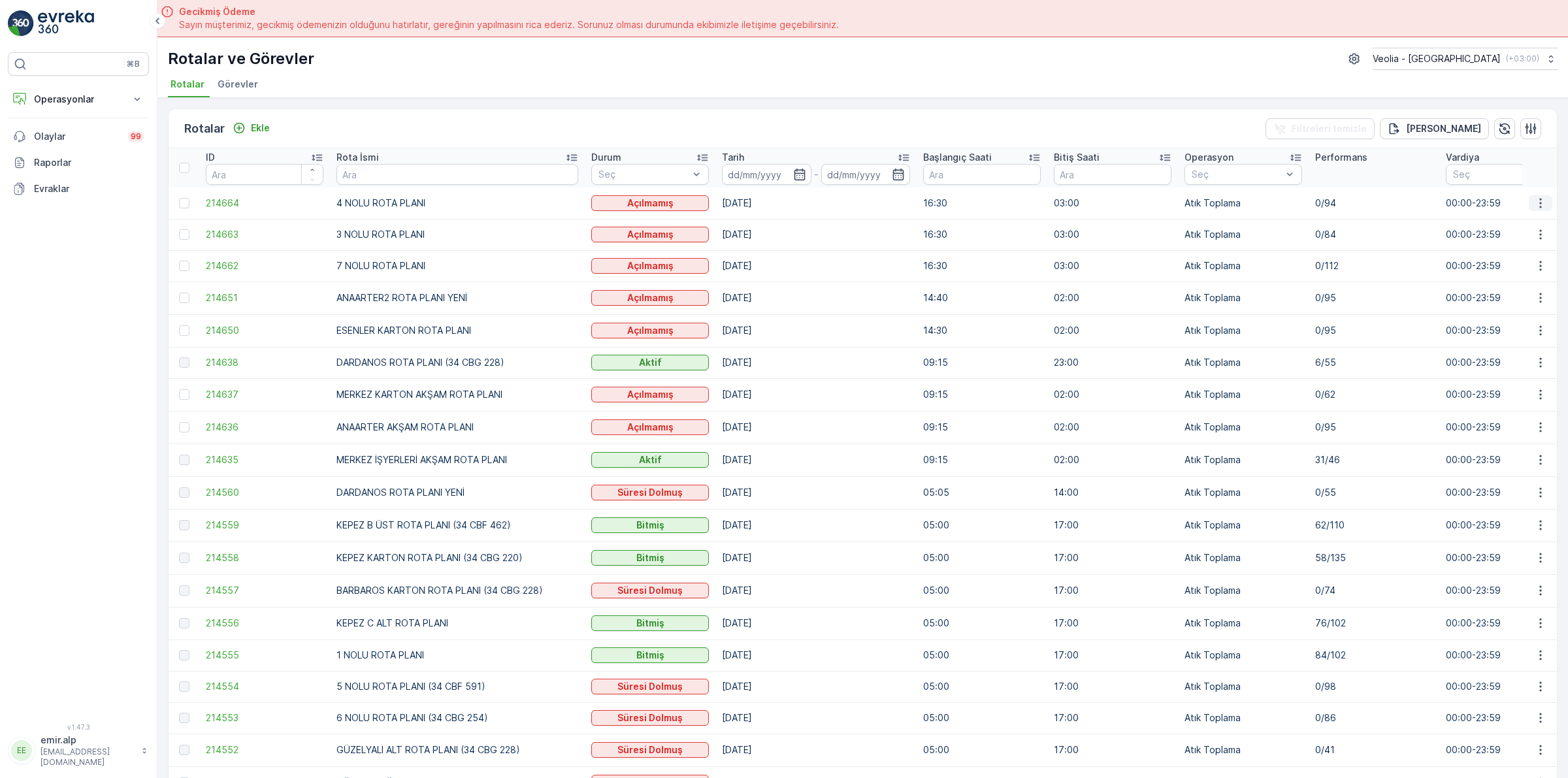
click at [1536, 202] on icon "button" at bounding box center [1540, 202] width 13 height 13
click at [1509, 278] on span "Atanan Kişiyi Değiştir" at bounding box center [1503, 277] width 91 height 13
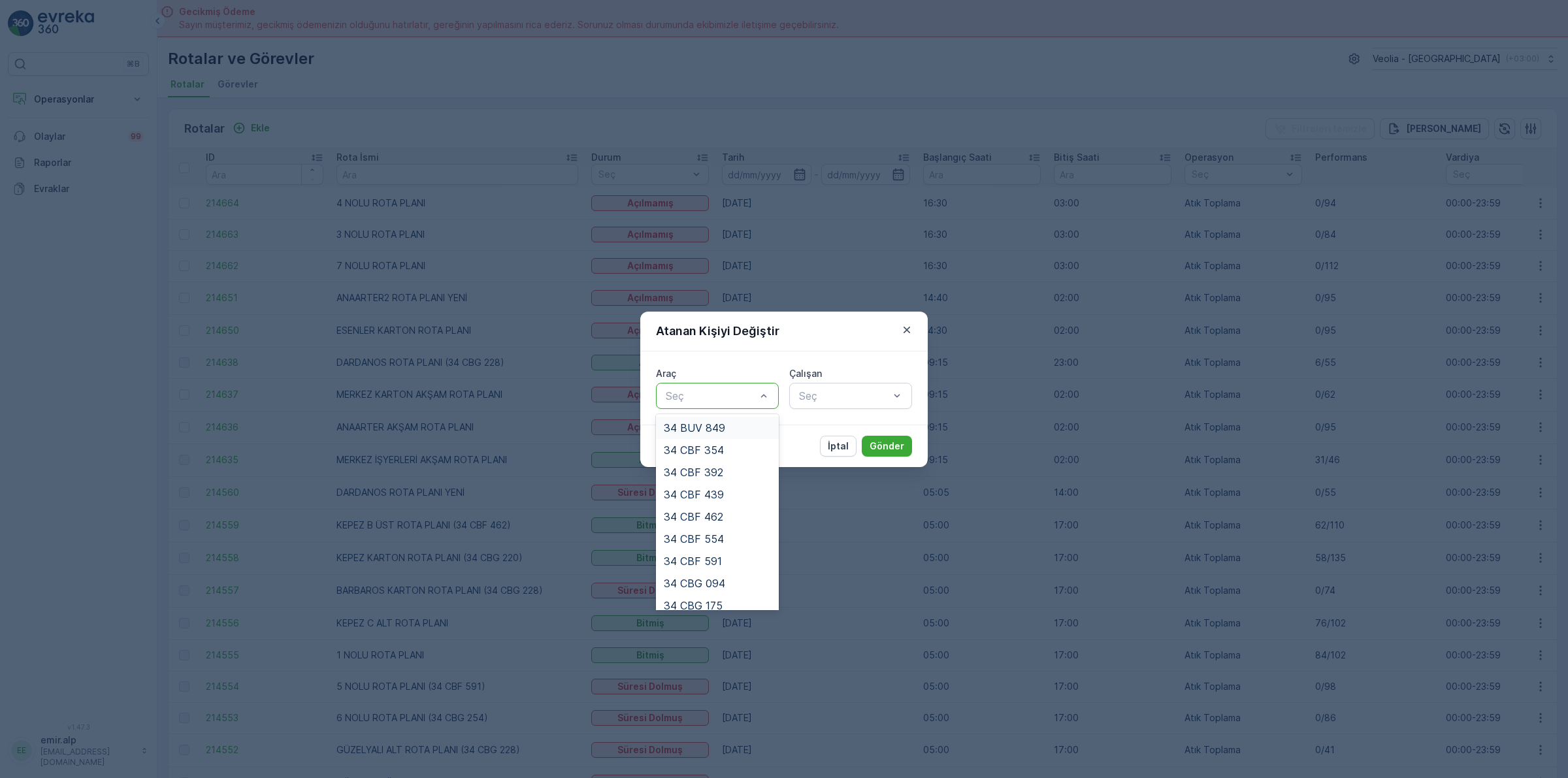
click at [711, 390] on div at bounding box center [711, 396] width 92 height 12
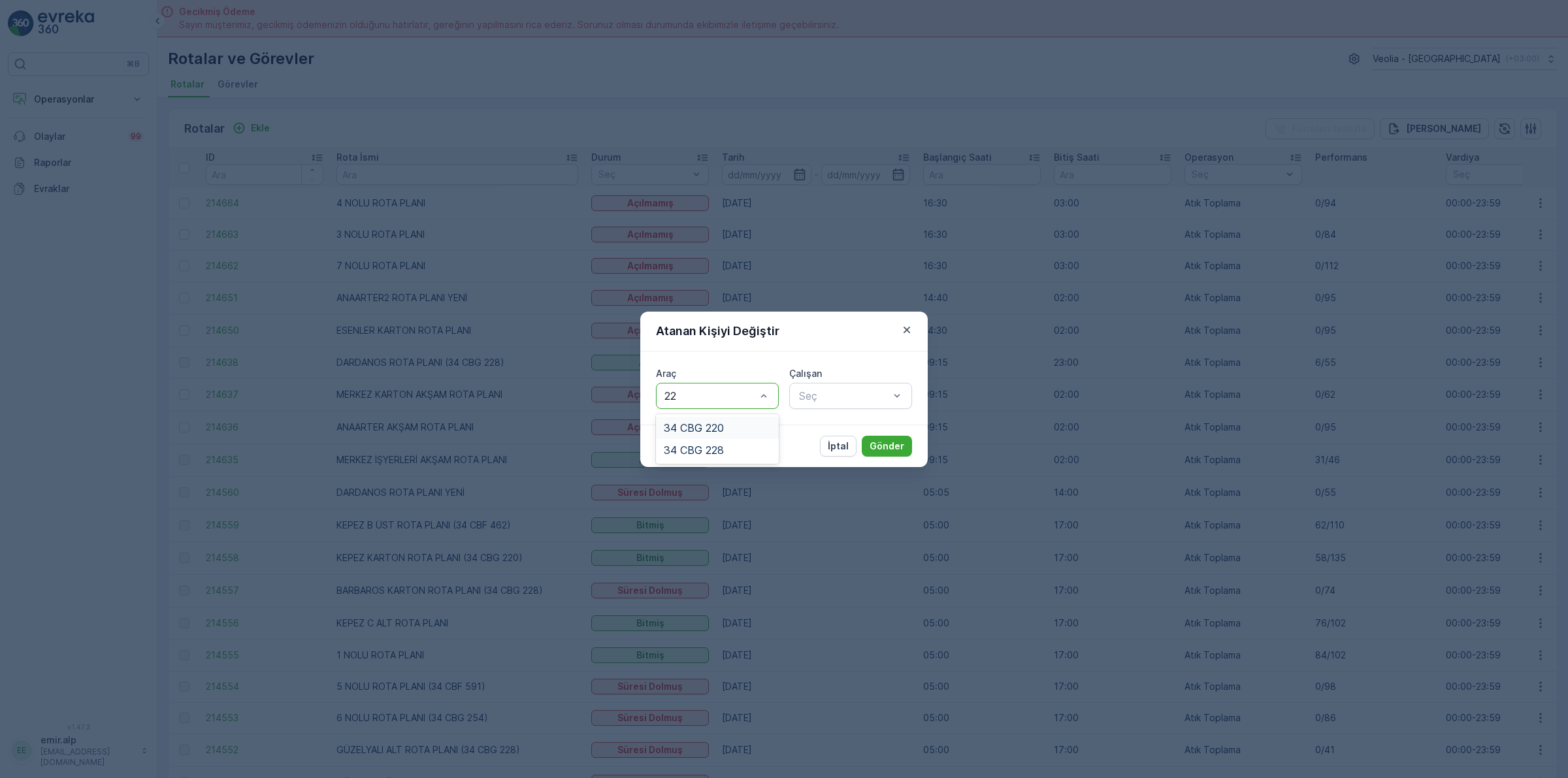
type input "220"
click at [719, 418] on div "34 CBG 220" at bounding box center [717, 427] width 123 height 23
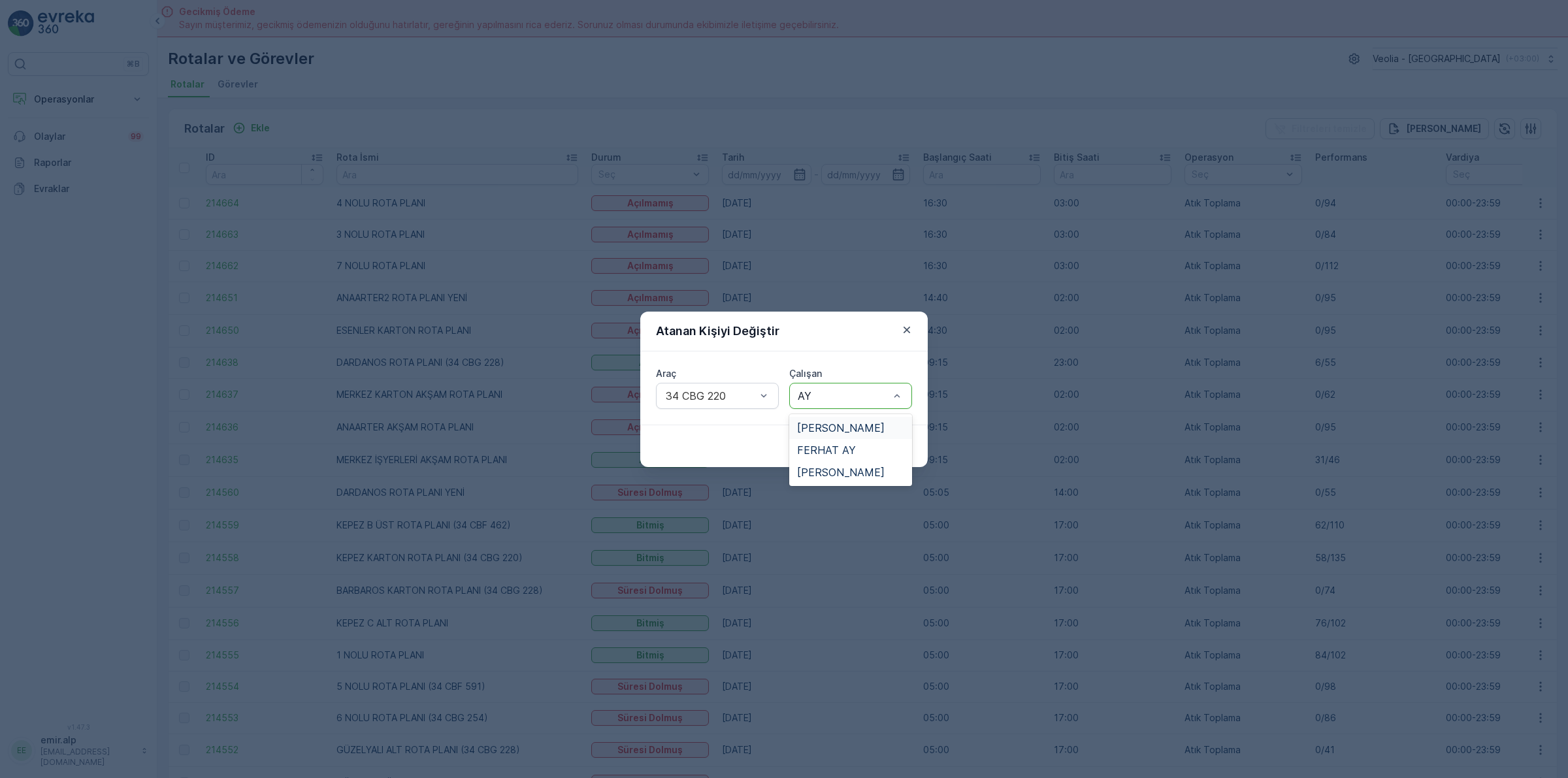
type input "AYD"
click at [850, 444] on span "[PERSON_NAME]" at bounding box center [840, 450] width 87 height 12
click at [883, 446] on p "Gönder" at bounding box center [887, 446] width 34 height 13
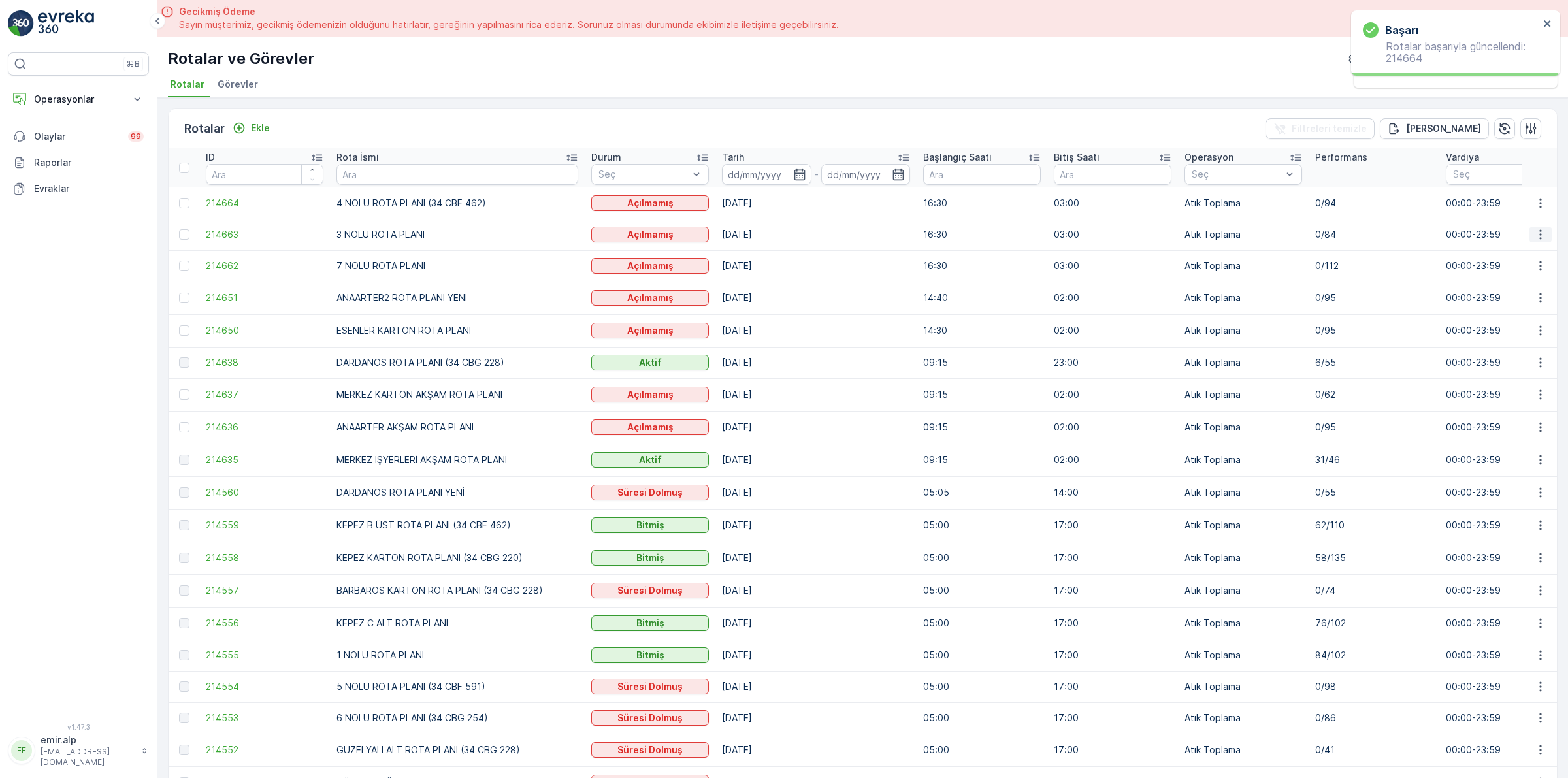
click at [1534, 234] on icon "button" at bounding box center [1540, 234] width 13 height 13
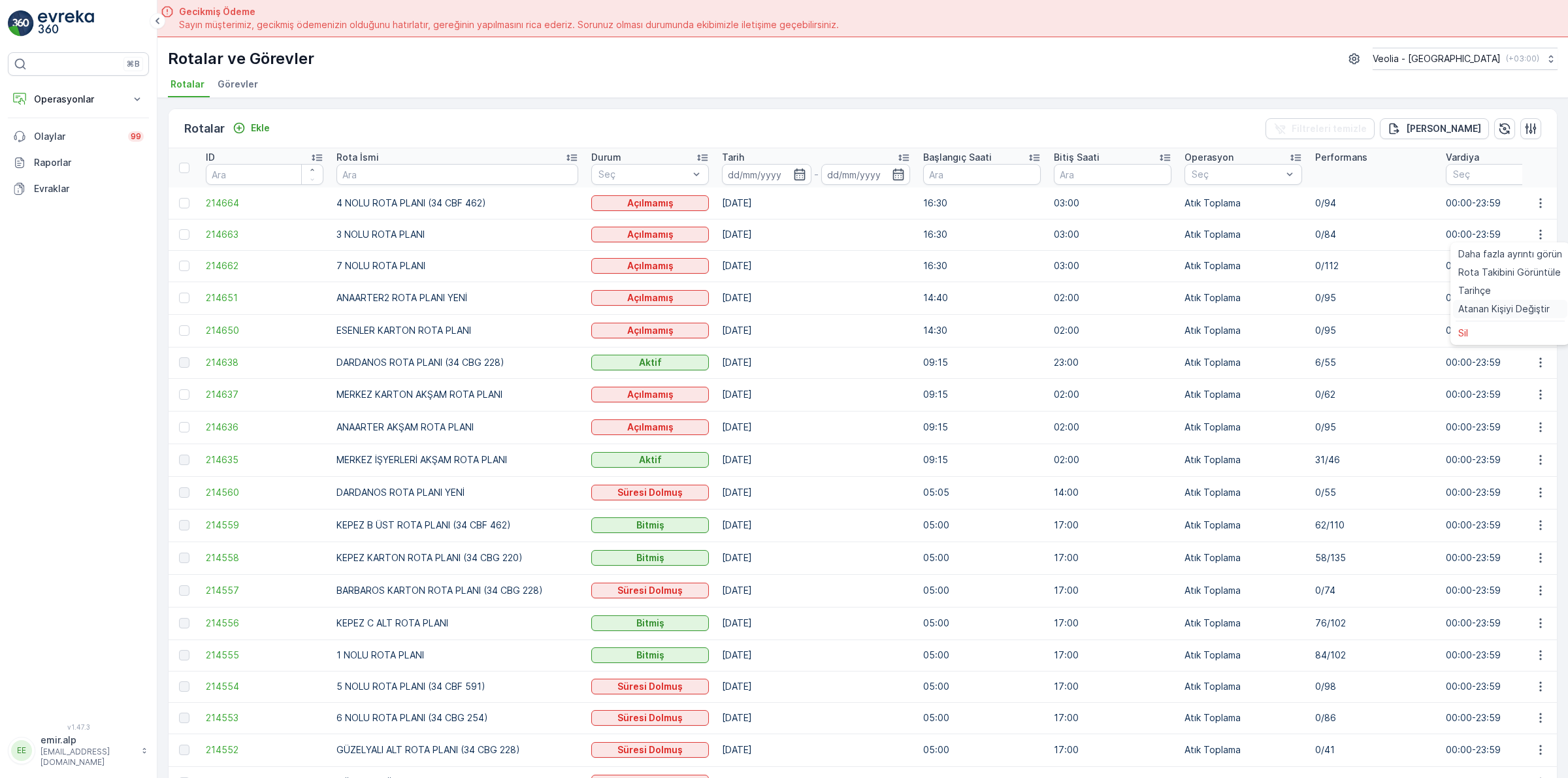
click at [1519, 309] on span "Atanan Kişiyi Değiştir" at bounding box center [1503, 308] width 91 height 13
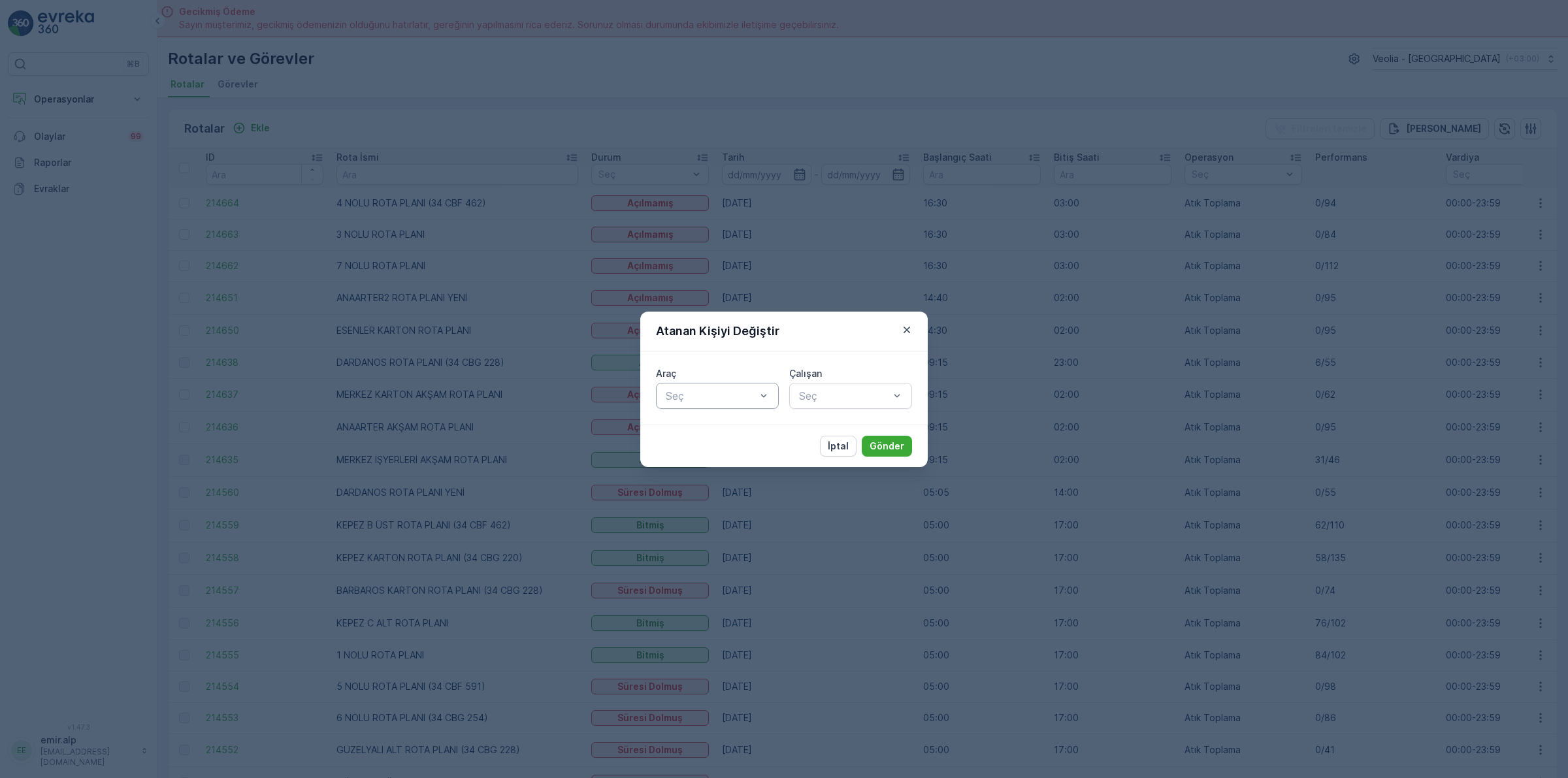
click at [682, 392] on div at bounding box center [711, 396] width 92 height 12
type input "439"
click at [727, 428] on div "34 CBF 439" at bounding box center [717, 428] width 107 height 12
click at [837, 396] on div at bounding box center [843, 396] width 92 height 12
type input "ÜNAL"
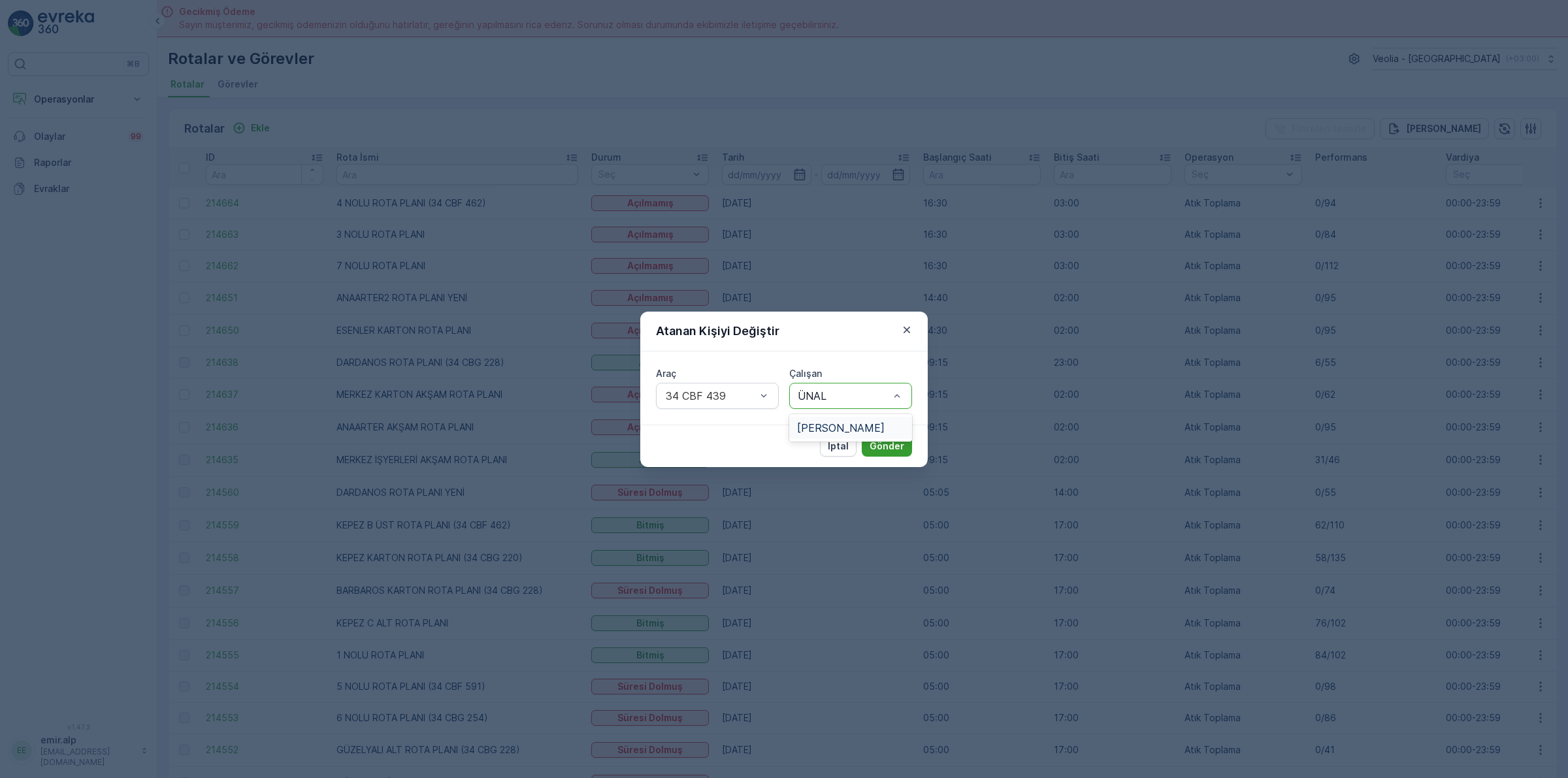
drag, startPoint x: 864, startPoint y: 418, endPoint x: 892, endPoint y: 438, distance: 34.4
click at [868, 419] on div "[PERSON_NAME]" at bounding box center [850, 427] width 123 height 23
click at [892, 443] on p "Gönder" at bounding box center [887, 446] width 34 height 13
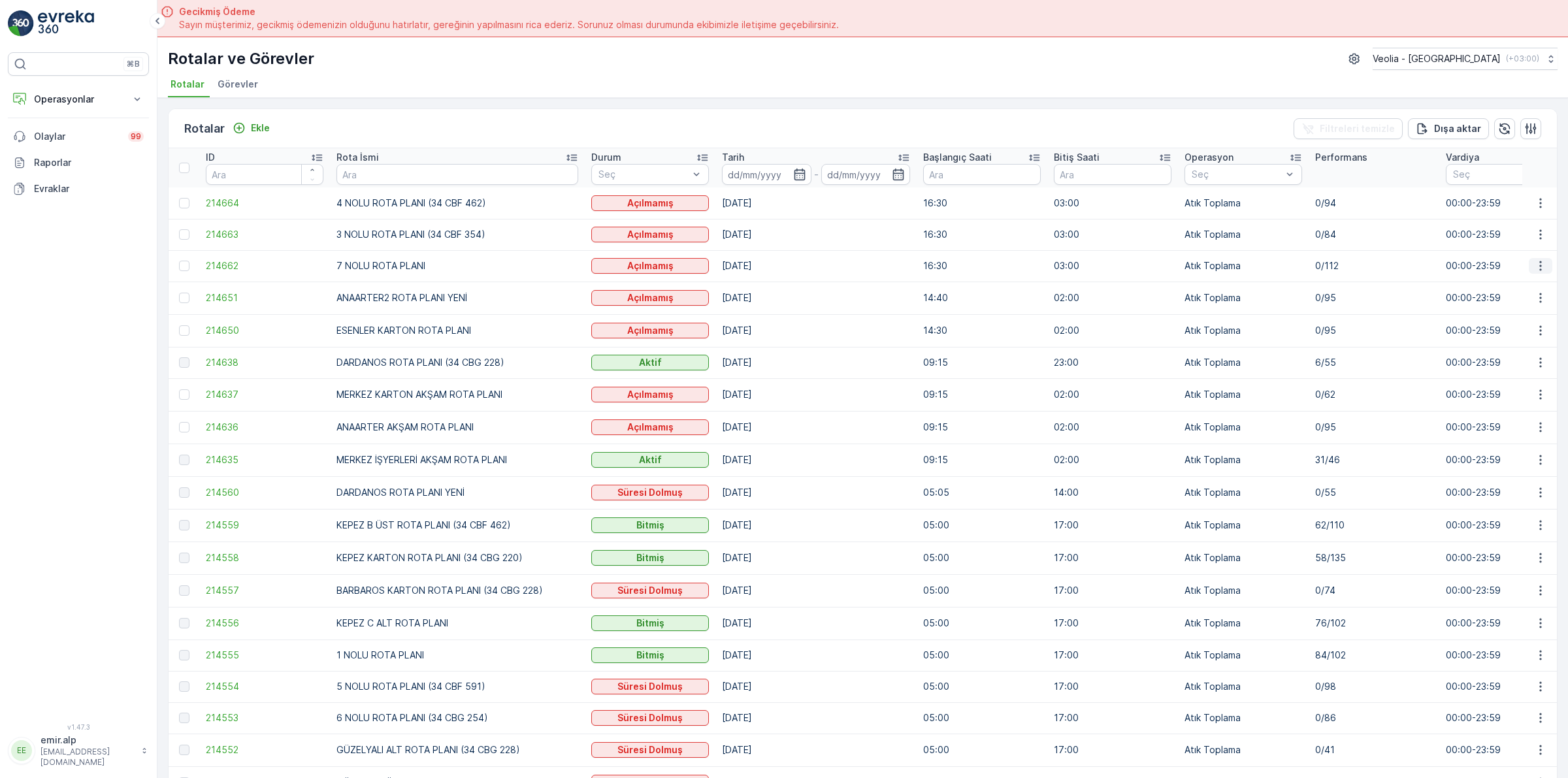
click at [1539, 266] on icon "button" at bounding box center [1540, 265] width 13 height 13
click at [1514, 338] on span "Atanan Kişiyi Değiştir" at bounding box center [1503, 340] width 91 height 13
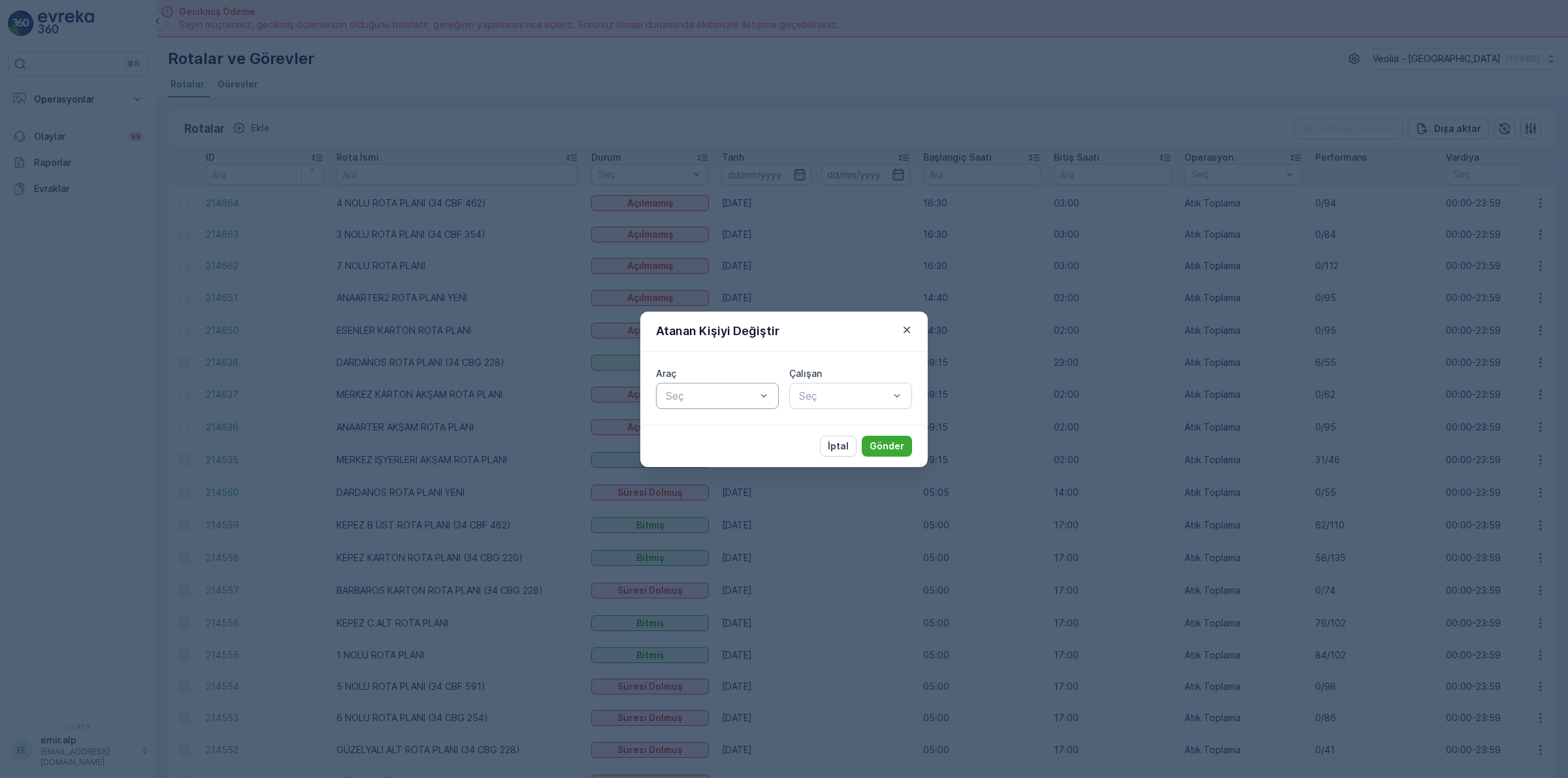
click at [717, 399] on div at bounding box center [711, 396] width 92 height 12
type input "Ç"
type input "591"
click at [719, 426] on span "34 CBF 591" at bounding box center [692, 428] width 58 height 12
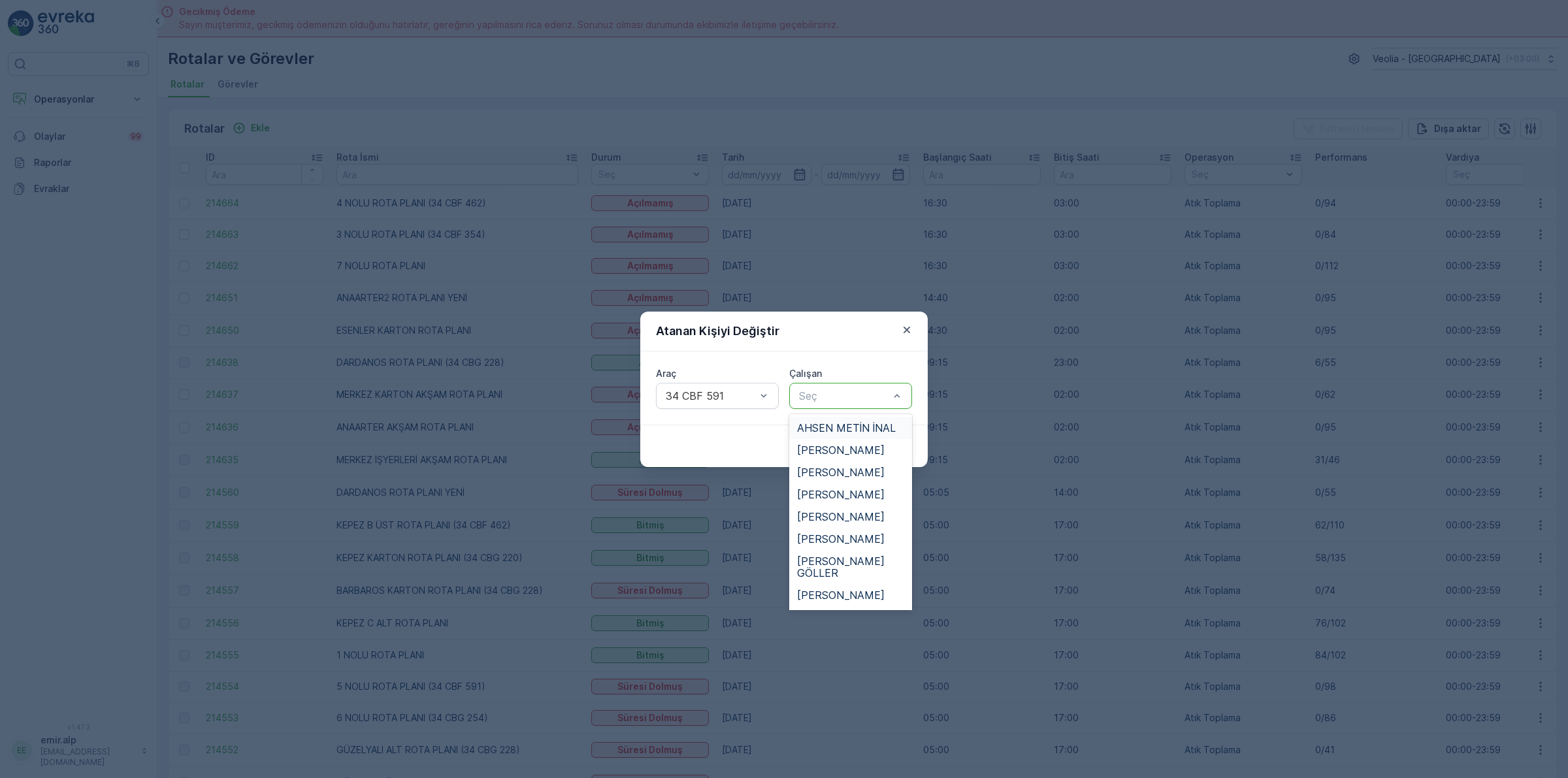
click at [861, 386] on div "Seç" at bounding box center [850, 396] width 123 height 27
type input "ÇAPA"
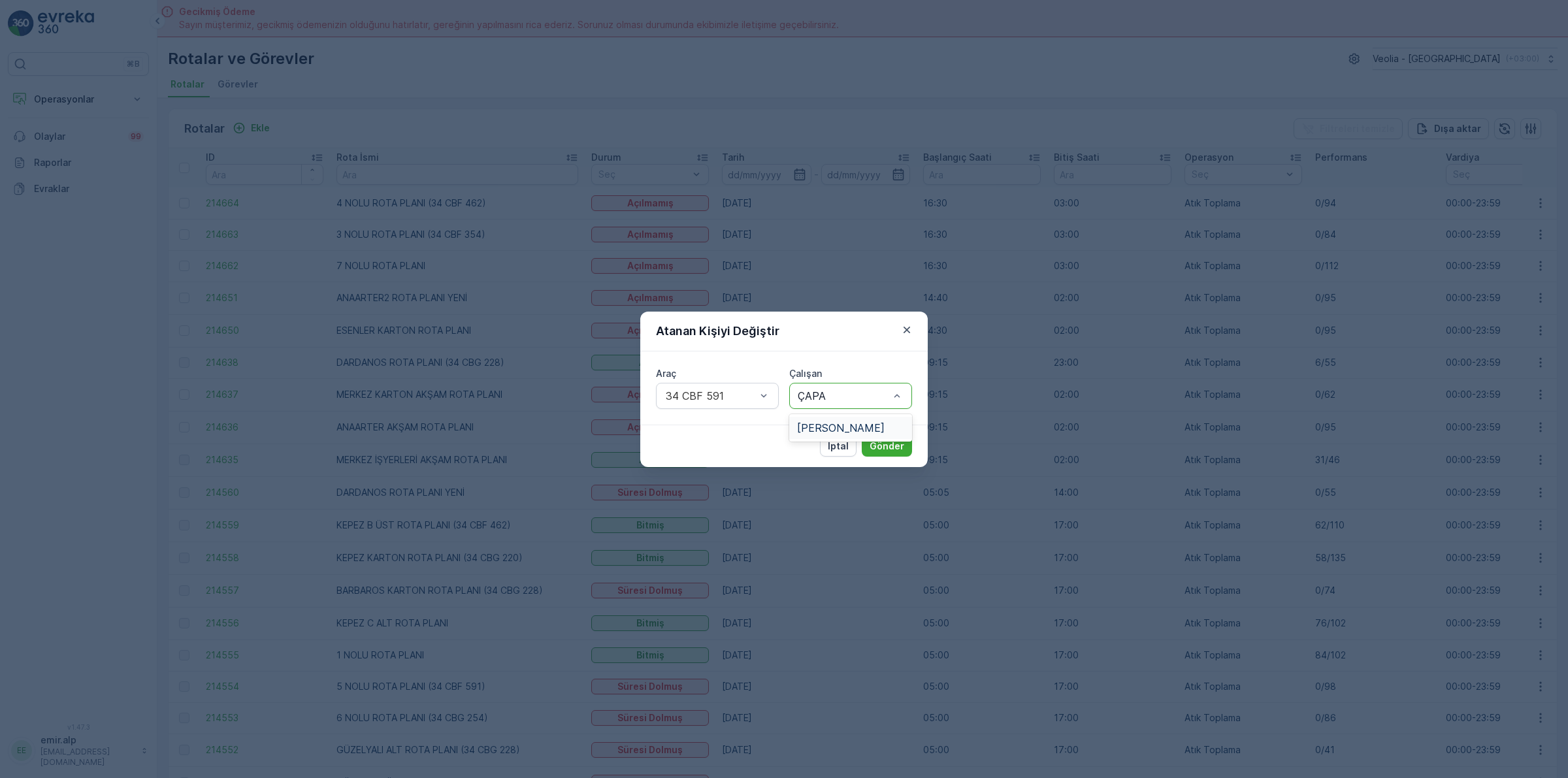
click at [856, 422] on span "[PERSON_NAME]" at bounding box center [840, 428] width 87 height 12
click at [886, 446] on p "Gönder" at bounding box center [887, 446] width 34 height 13
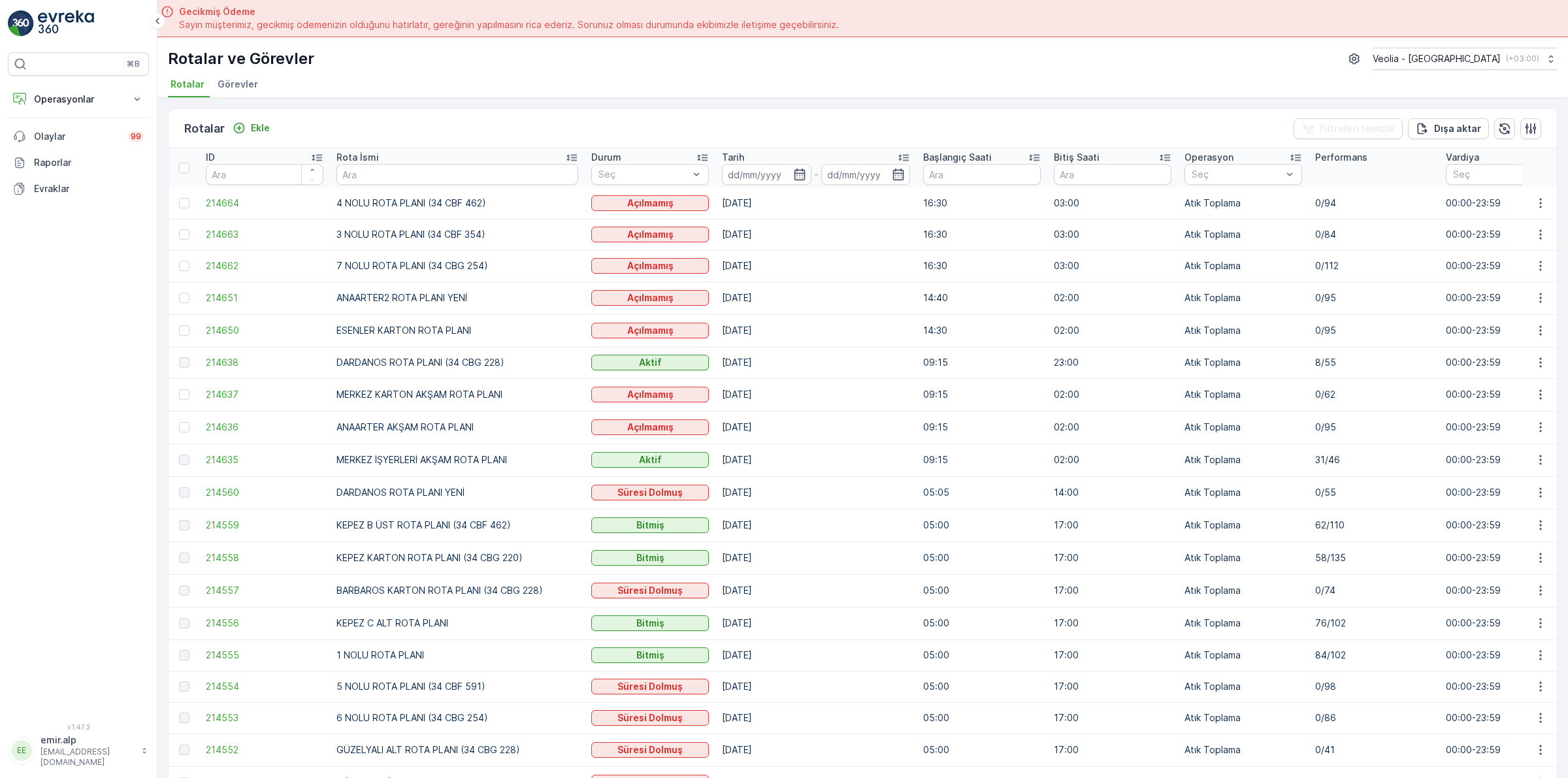
drag, startPoint x: 925, startPoint y: 181, endPoint x: 967, endPoint y: 228, distance: 63.0
click at [967, 228] on table "ID Rota İsmi Durum Seç Tarih - Başlangıç Saati Bitiş Saati Operasyon Seç Perfor…" at bounding box center [1475, 651] width 2613 height 1006
